Goal: Information Seeking & Learning: Learn about a topic

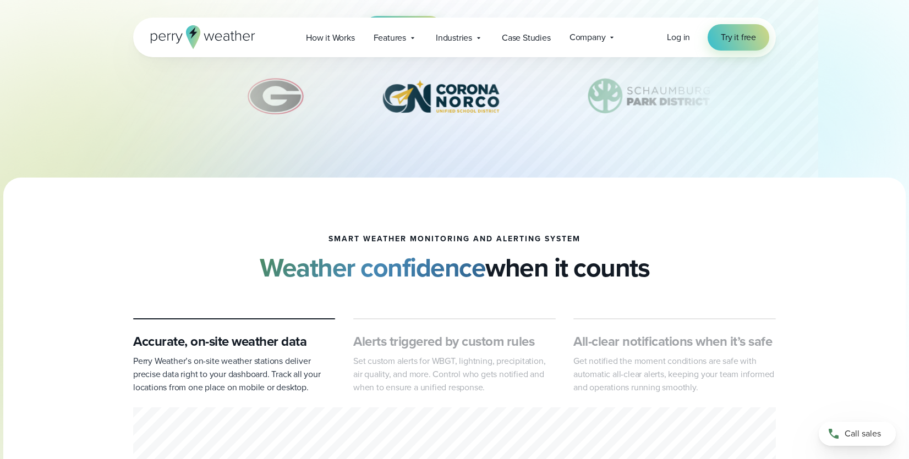
scroll to position [257, 0]
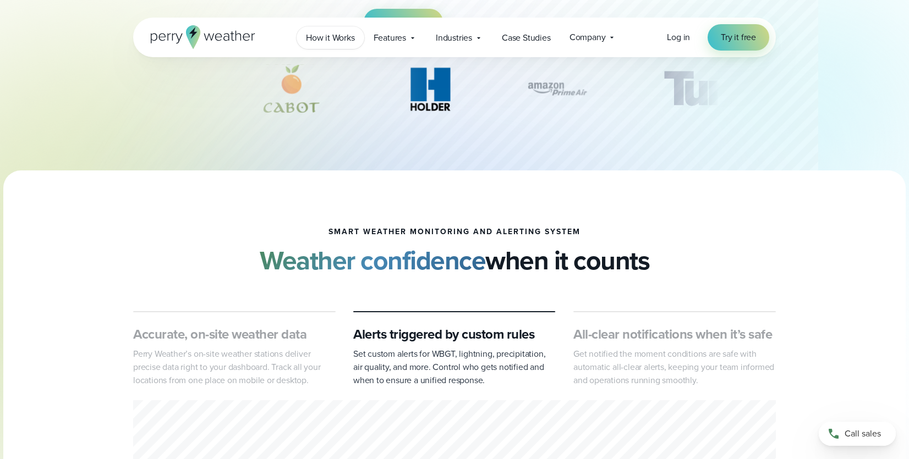
click at [306, 39] on span "How it Works" at bounding box center [330, 37] width 49 height 13
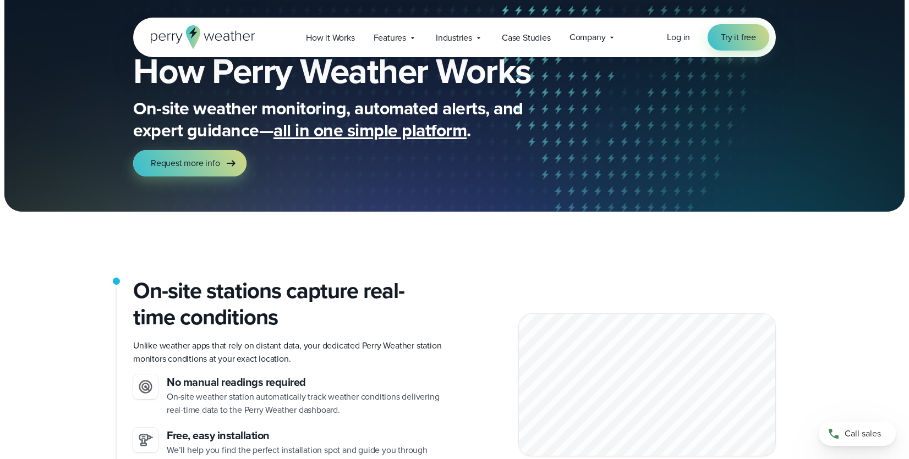
scroll to position [49, 0]
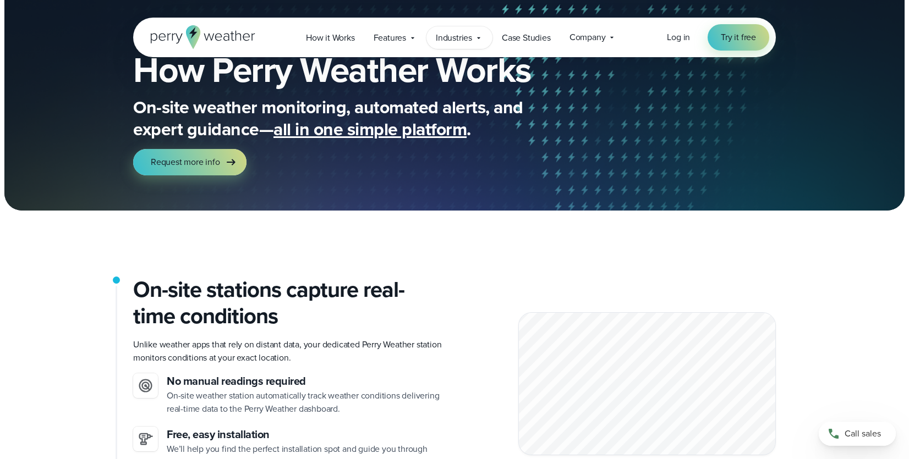
click at [471, 35] on span "Industries" at bounding box center [454, 37] width 36 height 13
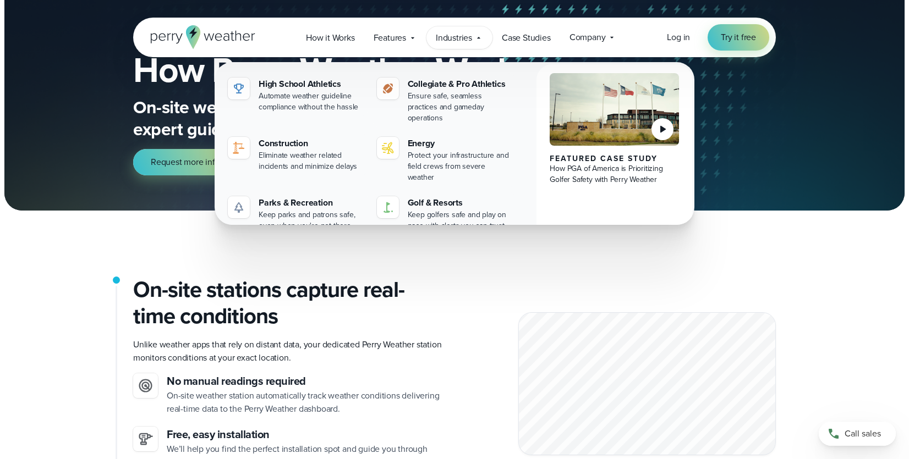
drag, startPoint x: 451, startPoint y: 308, endPoint x: 457, endPoint y: 307, distance: 6.1
click at [455, 307] on div "On-site stations capture real-time conditions Unlike weather apps that rely on …" at bounding box center [454, 384] width 642 height 215
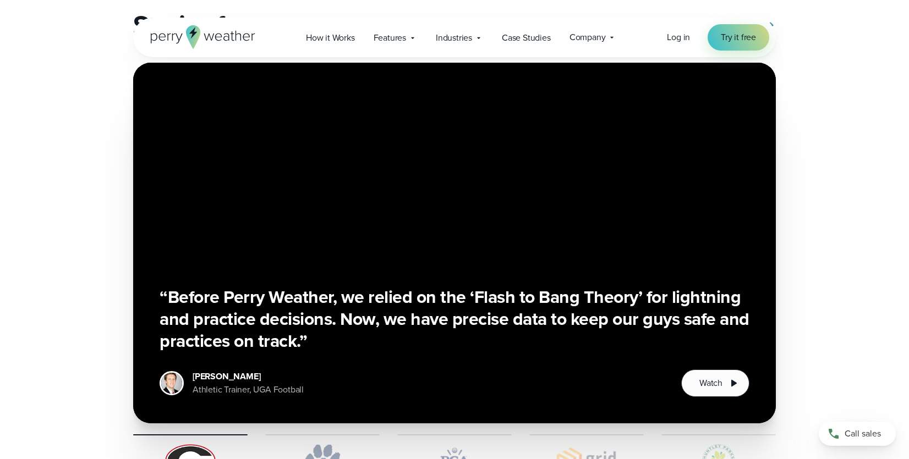
scroll to position [1953, 0]
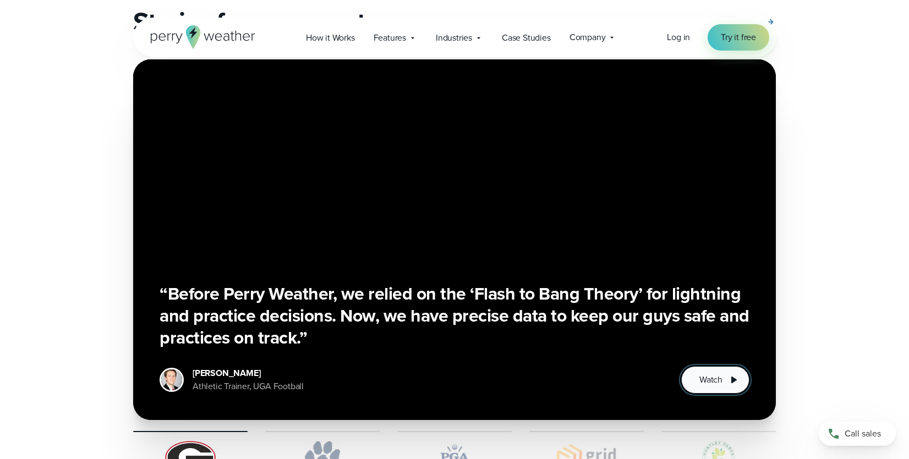
click at [709, 374] on span "Watch" at bounding box center [710, 380] width 23 height 13
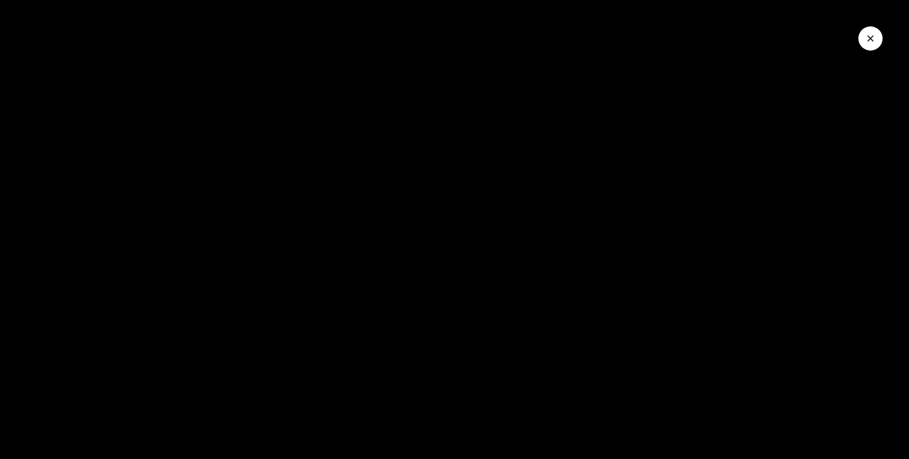
click at [872, 41] on icon "Close Video" at bounding box center [870, 38] width 7 height 7
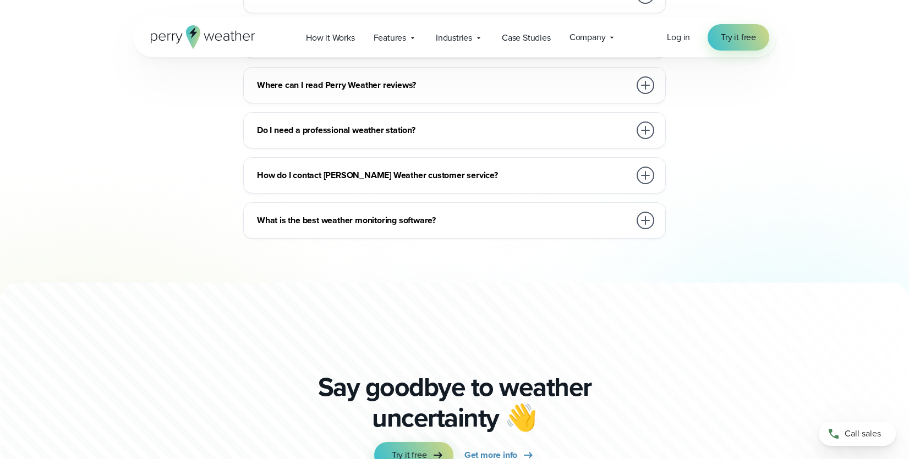
scroll to position [2699, 0]
